Goal: Navigation & Orientation: Find specific page/section

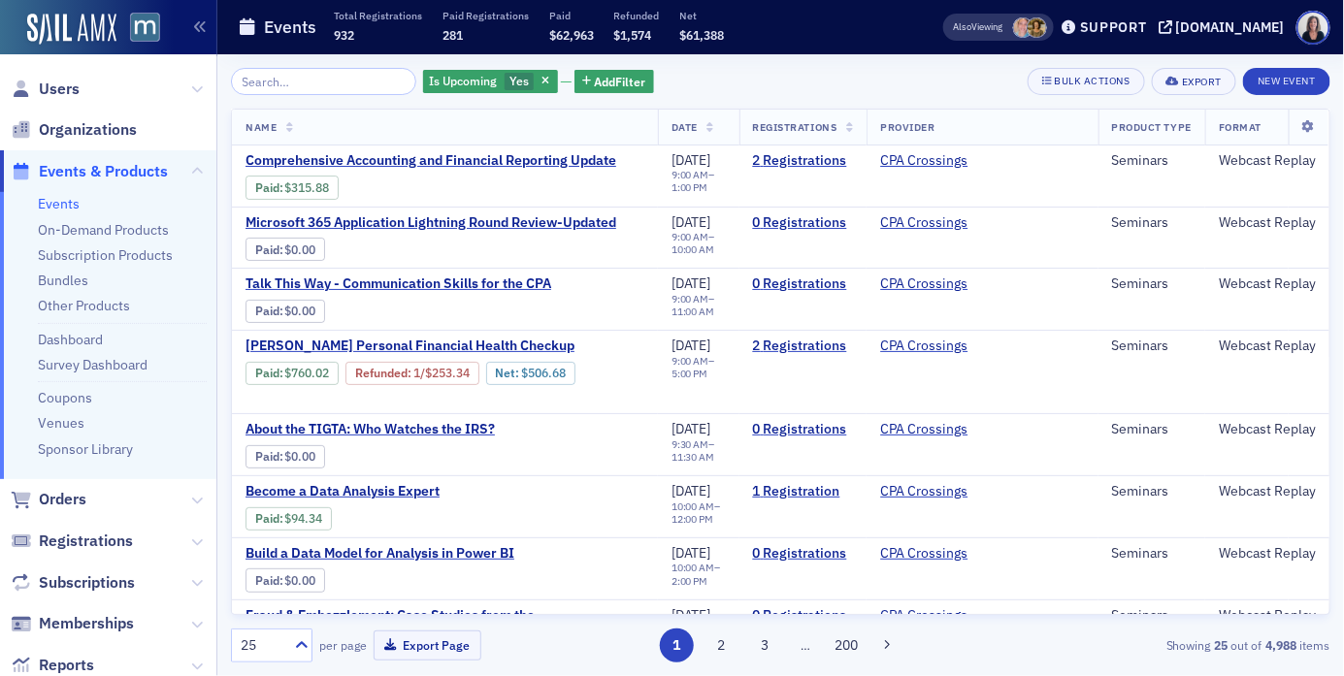
click at [101, 172] on span "Events & Products" at bounding box center [103, 171] width 129 height 21
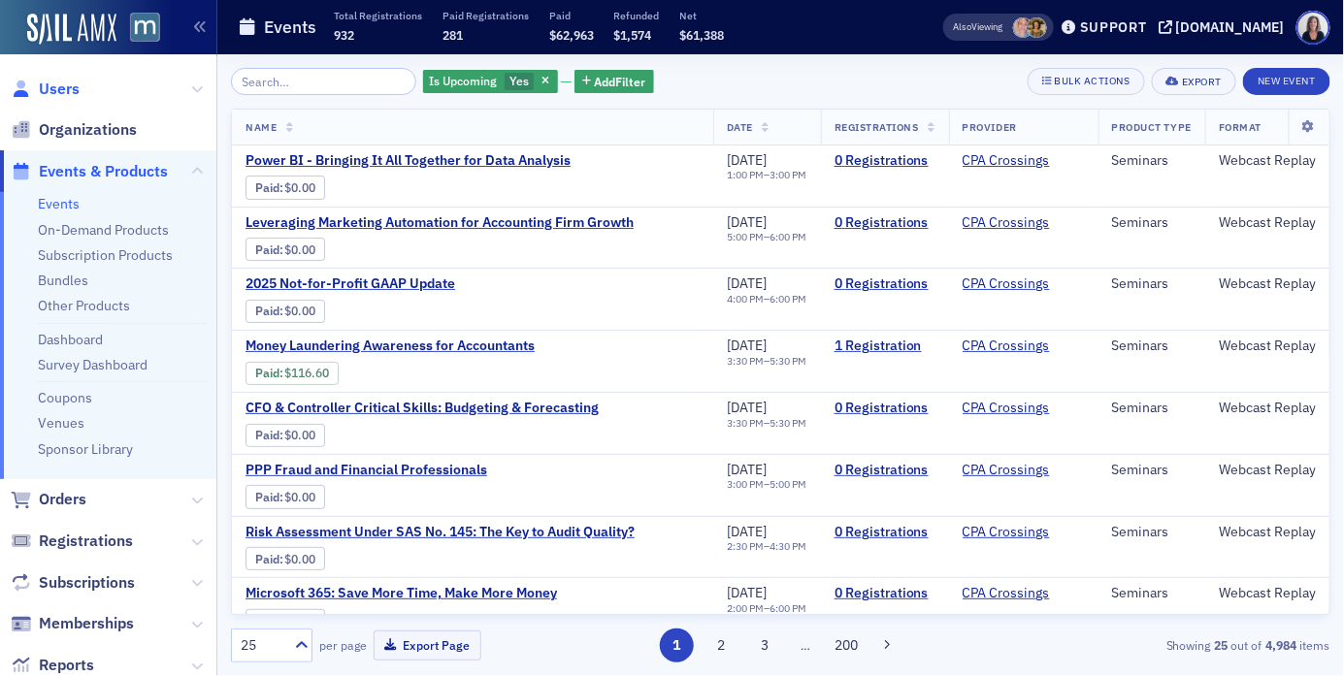
click at [66, 86] on span "Users" at bounding box center [59, 89] width 41 height 21
